Goal: Information Seeking & Learning: Learn about a topic

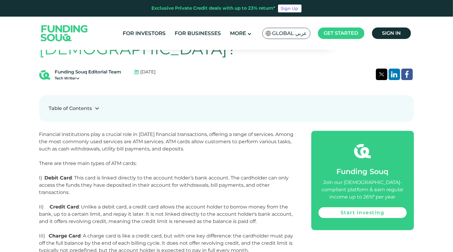
scroll to position [234, 0]
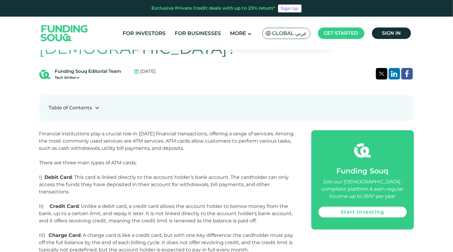
click at [105, 130] on p "Financial institutions play a crucial role in [DATE] financial transactions, of…" at bounding box center [168, 141] width 258 height 22
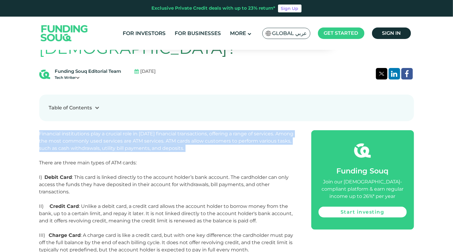
click at [105, 130] on p "Financial institutions play a crucial role in [DATE] financial transactions, of…" at bounding box center [168, 141] width 258 height 22
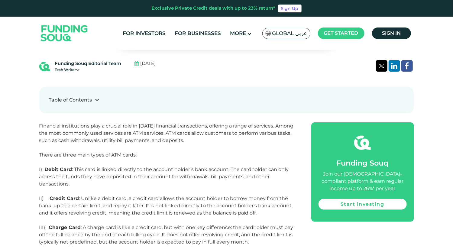
scroll to position [242, 0]
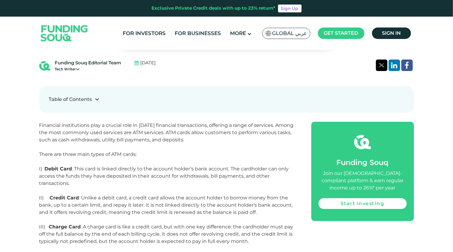
click at [92, 151] on p "There are three main types of ATM cards: I) Debit Card : This card is linked di…" at bounding box center [168, 201] width 258 height 101
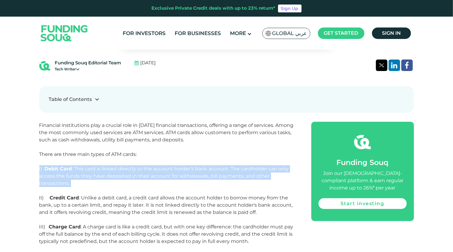
click at [92, 151] on p "There are three main types of ATM cards: I) Debit Card : This card is linked di…" at bounding box center [168, 201] width 258 height 101
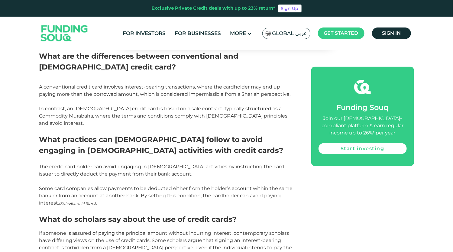
scroll to position [500, 0]
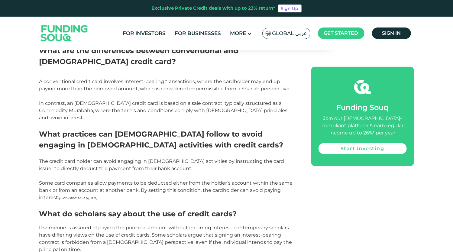
click at [86, 180] on span "Some card companies allow payments to be deducted either from the holder’s acco…" at bounding box center [165, 190] width 253 height 20
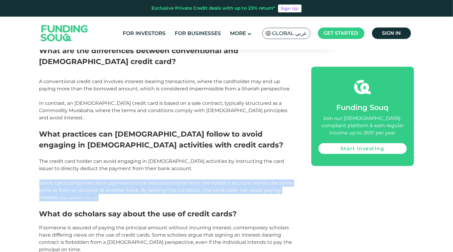
click at [86, 180] on span "Some card companies allow payments to be deducted either from the holder’s acco…" at bounding box center [165, 190] width 253 height 20
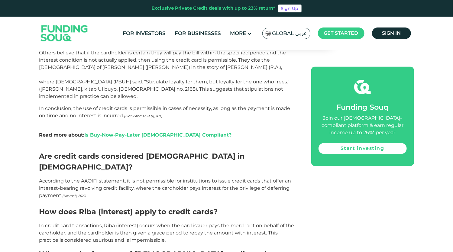
scroll to position [711, 0]
click at [68, 222] on span "In credit card transactions, Riba (interest) occurs when the card issuer pays t…" at bounding box center [166, 232] width 255 height 20
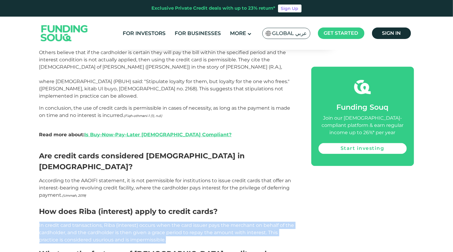
click at [68, 222] on span "In credit card transactions, Riba (interest) occurs when the card issuer pays t…" at bounding box center [166, 232] width 255 height 20
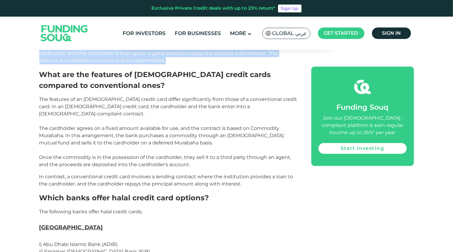
scroll to position [893, 0]
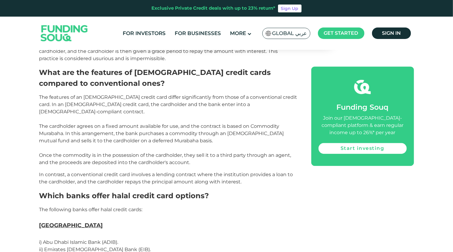
click at [112, 207] on span "The following banks offer halal credit cards:" at bounding box center [90, 210] width 103 height 6
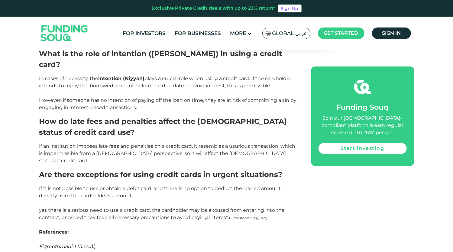
scroll to position [1180, 0]
